Goal: Task Accomplishment & Management: Use online tool/utility

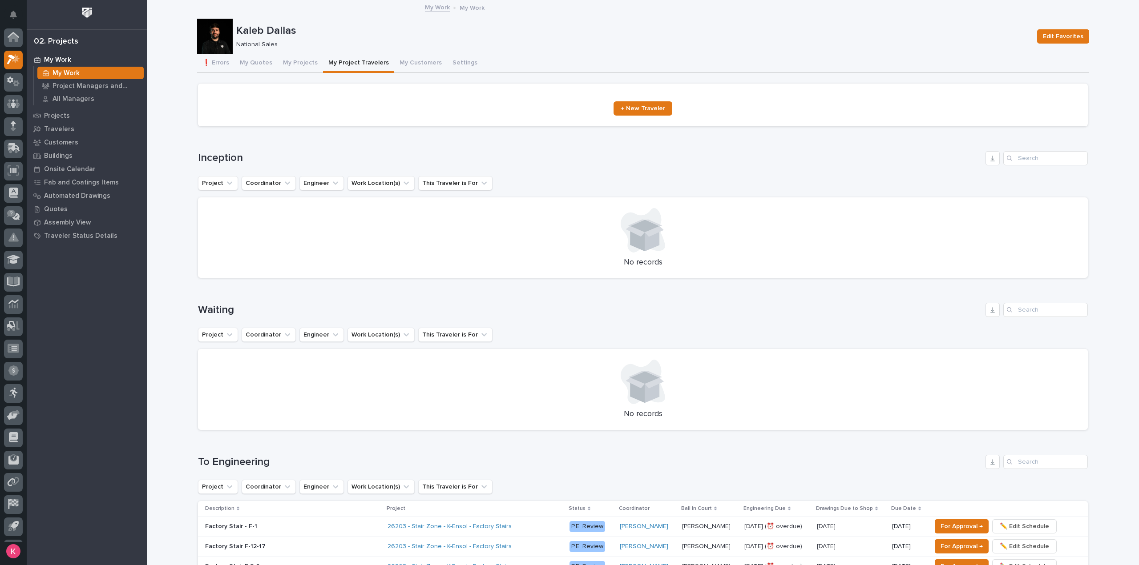
scroll to position [20, 0]
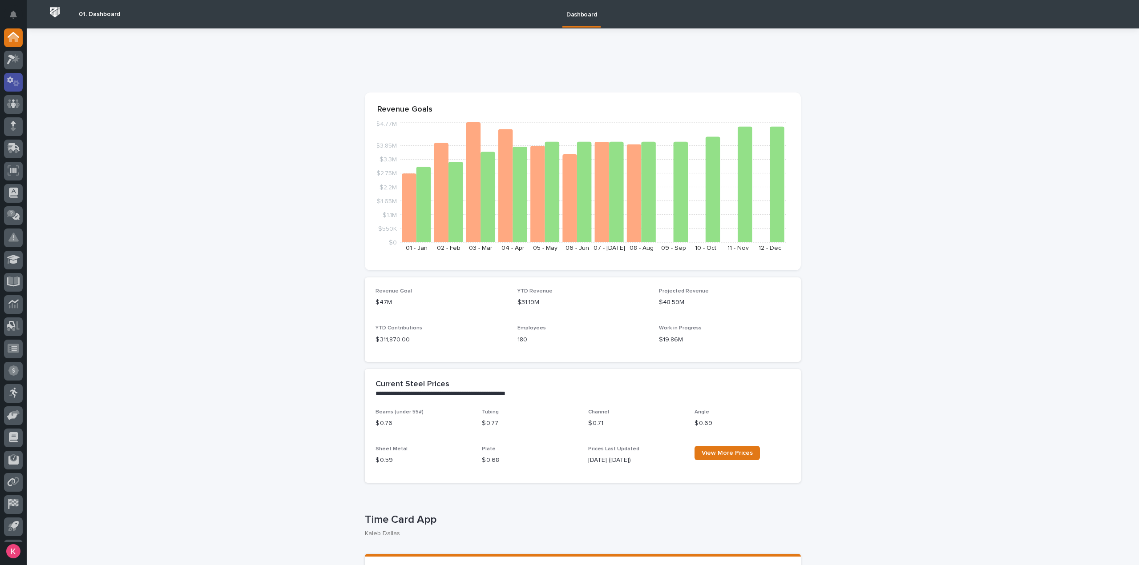
click at [13, 82] on icon at bounding box center [13, 81] width 13 height 10
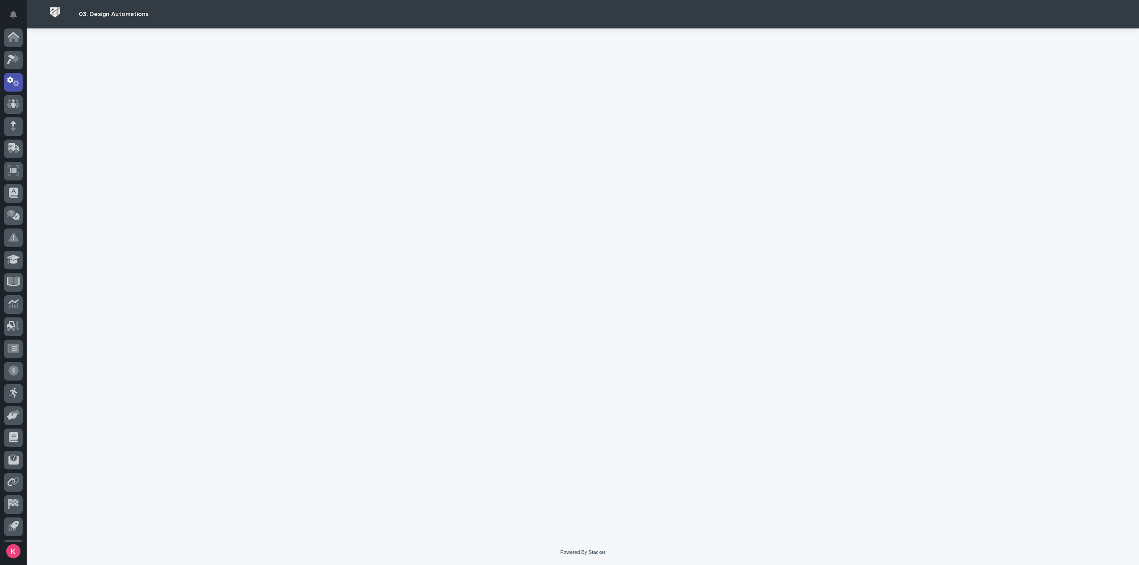
scroll to position [20, 0]
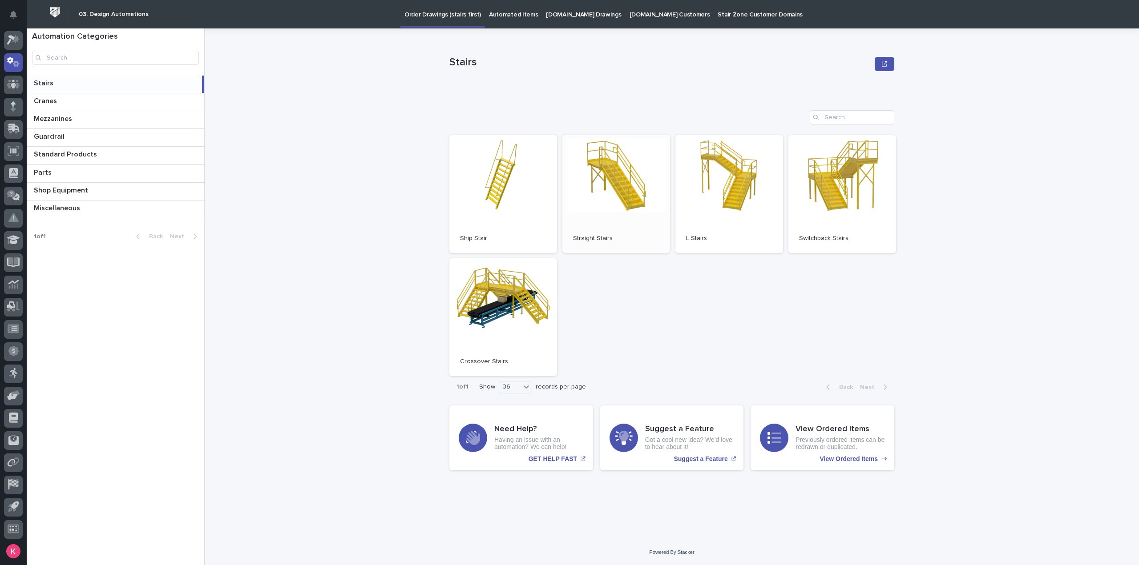
click at [642, 223] on link "Open" at bounding box center [616, 194] width 108 height 118
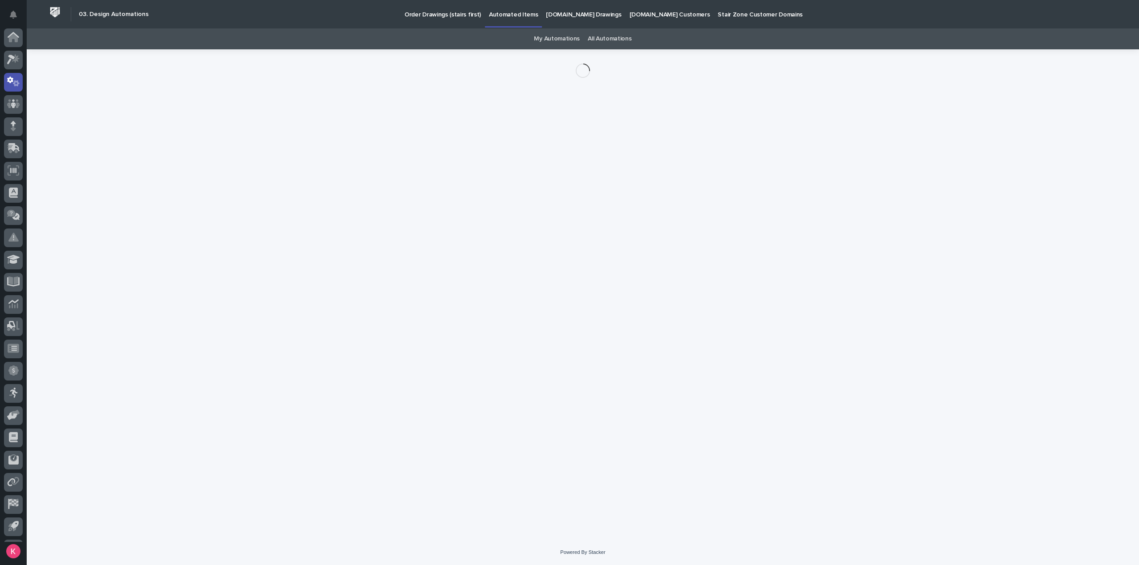
scroll to position [20, 0]
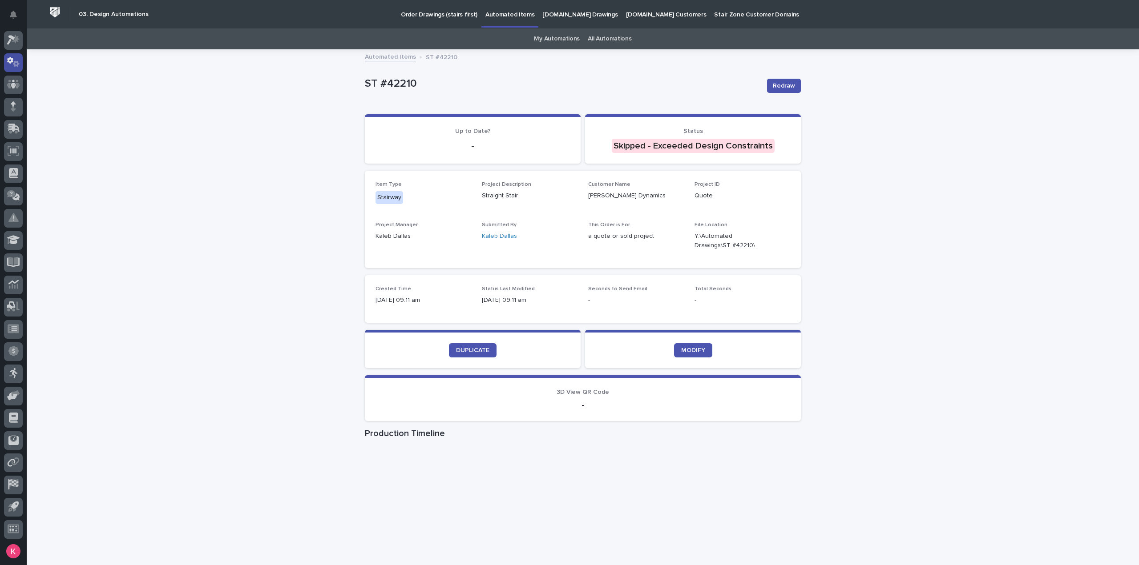
click at [14, 58] on icon at bounding box center [13, 62] width 13 height 10
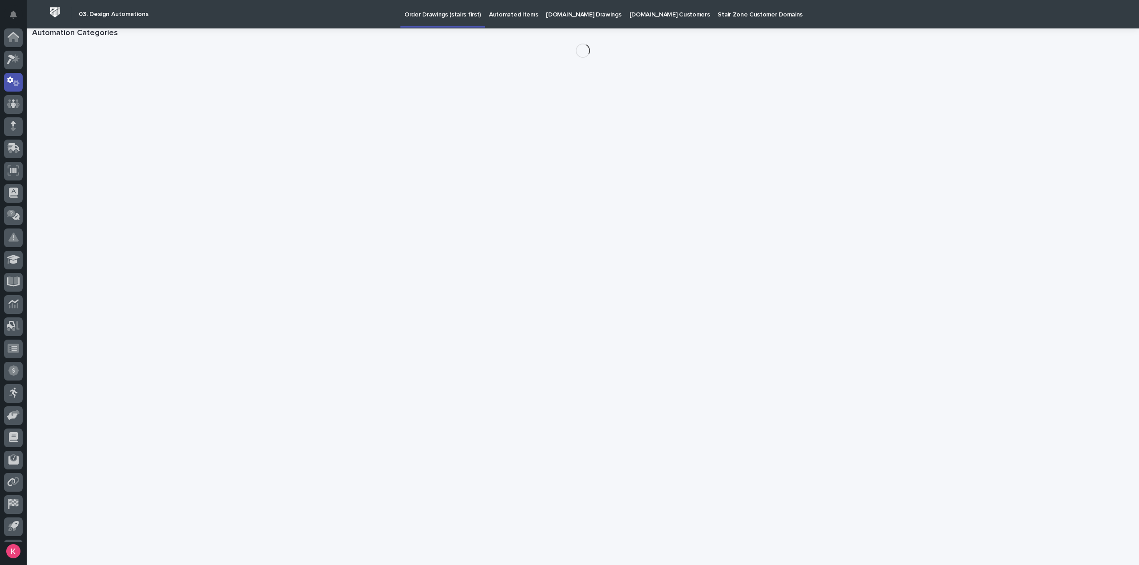
scroll to position [20, 0]
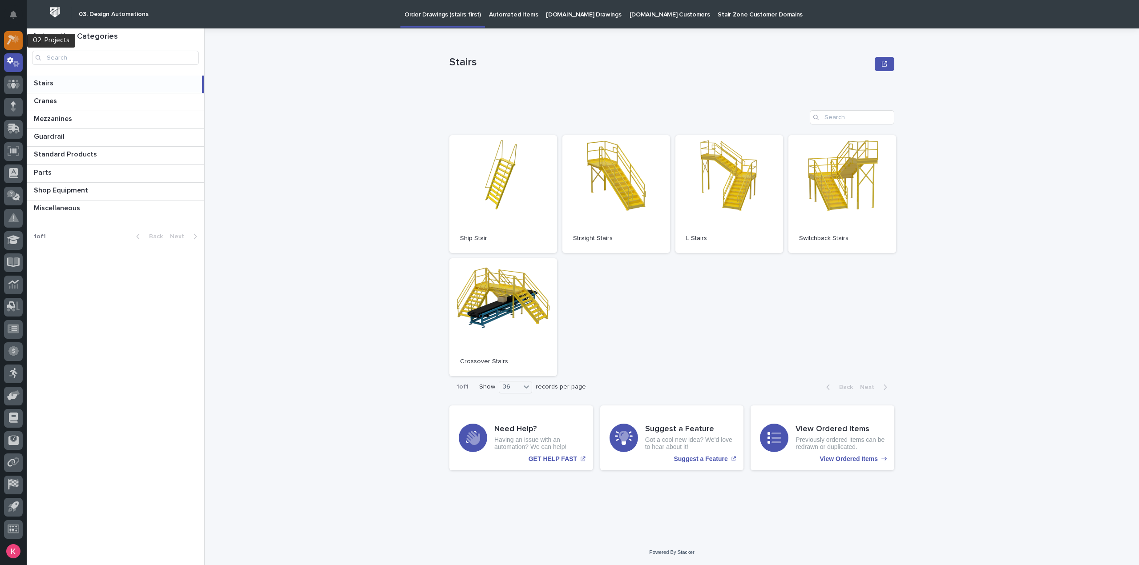
click at [14, 42] on icon at bounding box center [13, 40] width 13 height 10
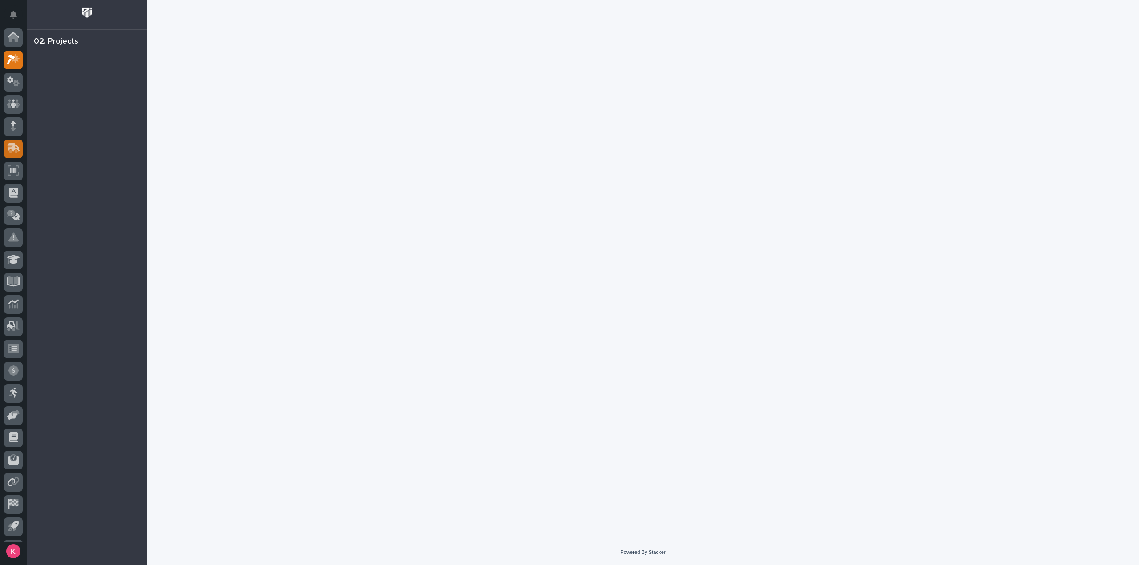
scroll to position [20, 0]
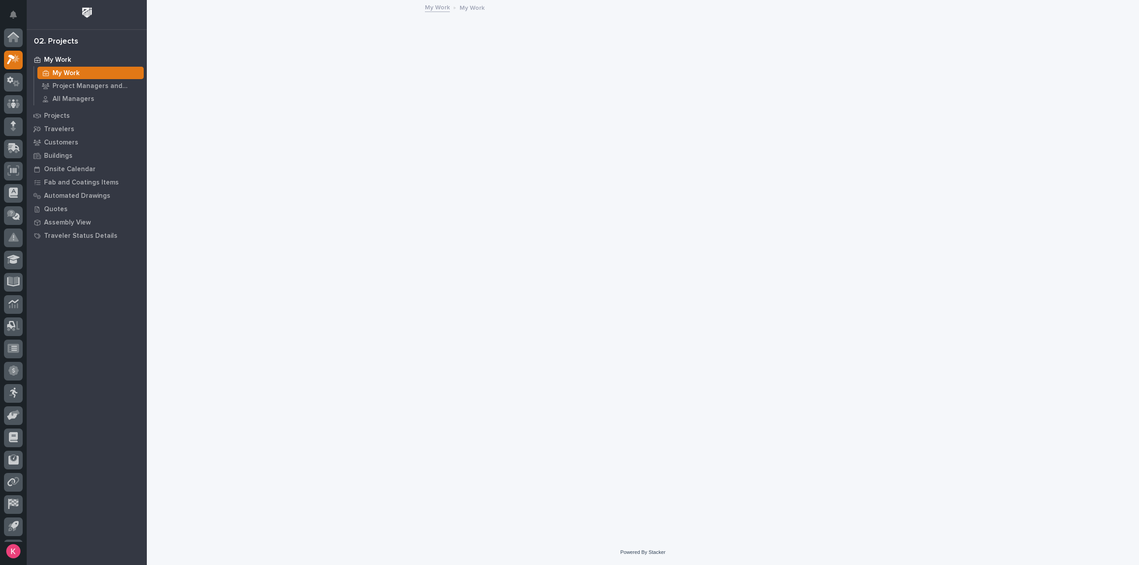
scroll to position [20, 0]
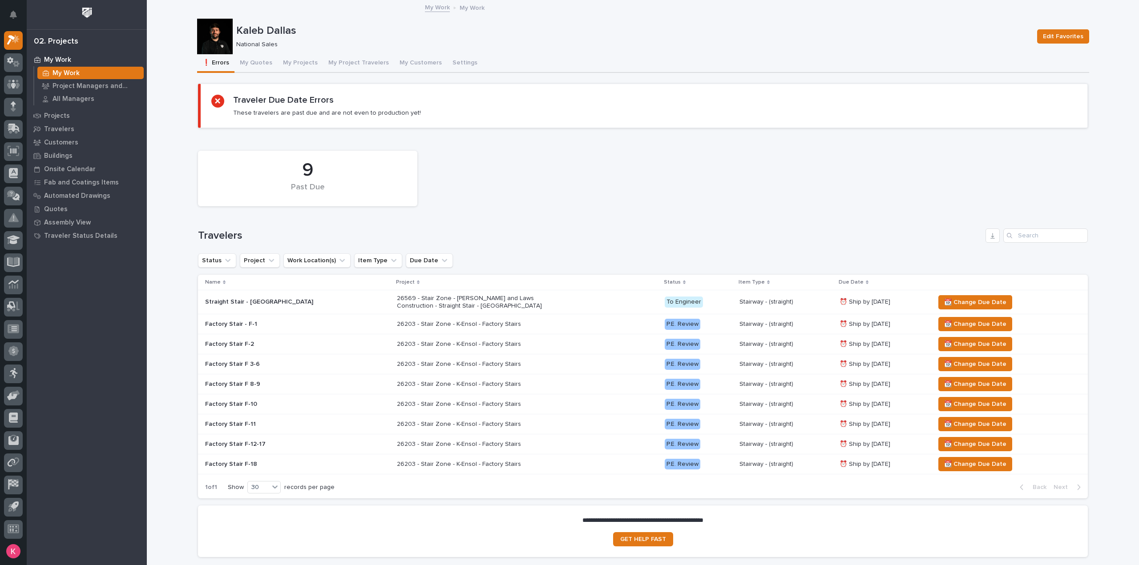
click at [278, 72] on button "My Projects" at bounding box center [300, 63] width 45 height 19
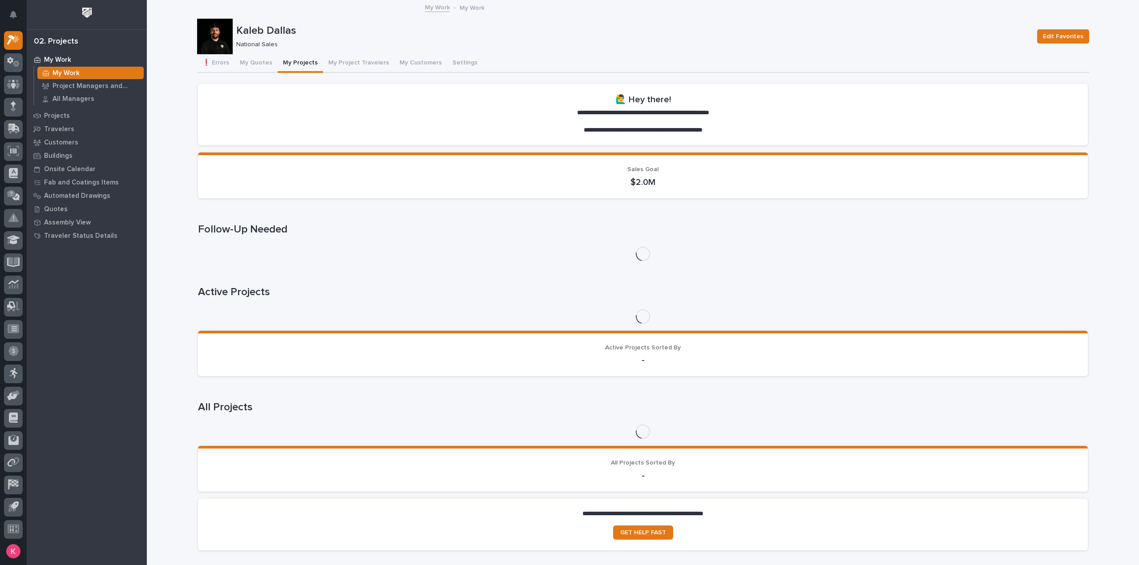
click at [290, 65] on button "My Projects" at bounding box center [300, 63] width 45 height 19
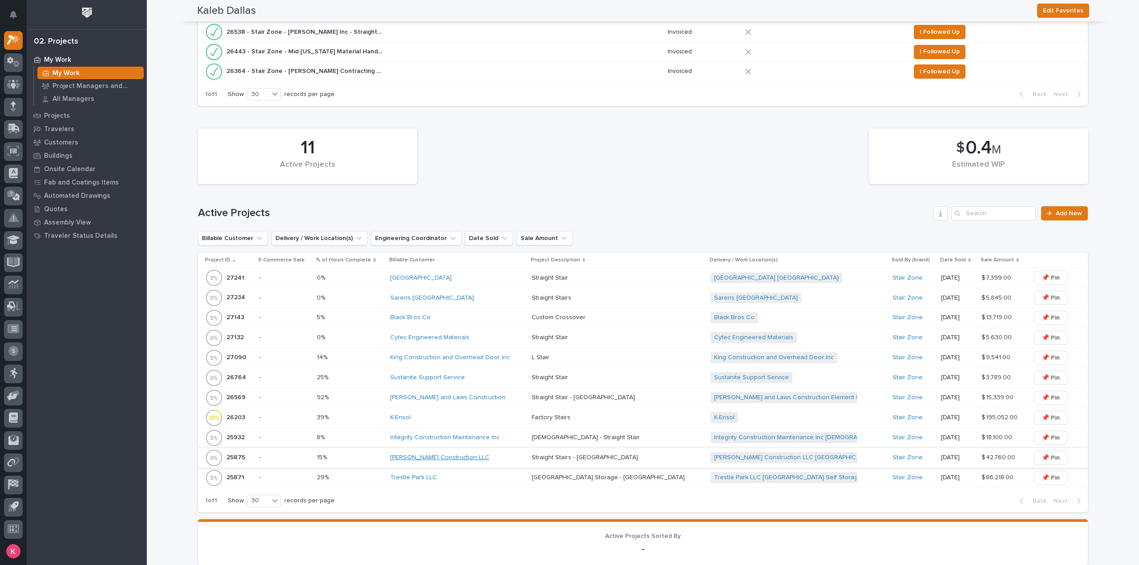
scroll to position [89, 0]
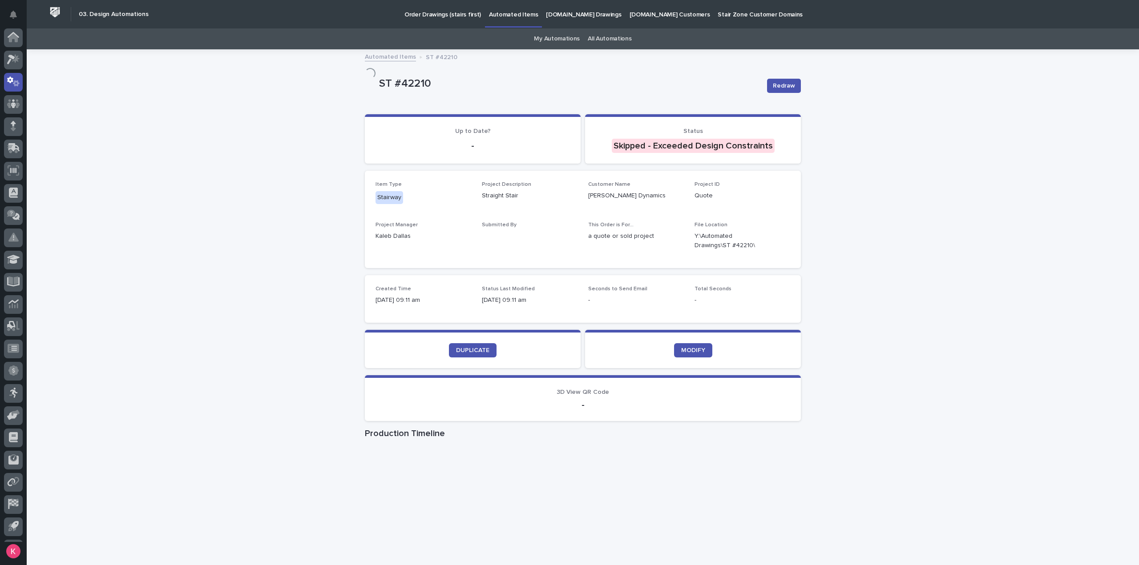
scroll to position [20, 0]
click at [468, 346] on link "DUPLICATE" at bounding box center [473, 350] width 48 height 14
